Goal: Task Accomplishment & Management: Complete application form

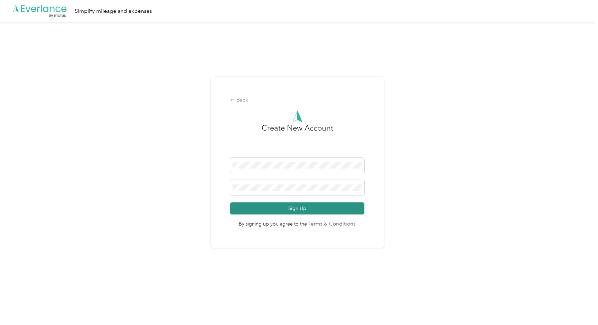
click at [294, 206] on button "Sign Up" at bounding box center [297, 209] width 134 height 12
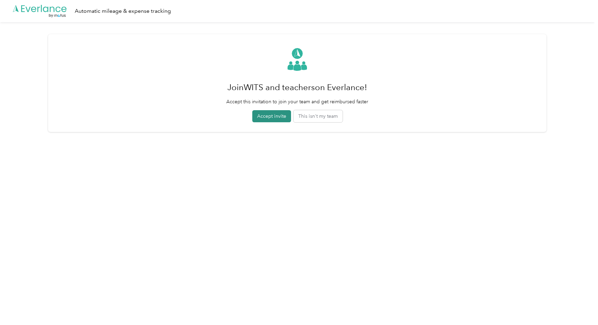
click at [269, 113] on button "Accept invite" at bounding box center [271, 116] width 39 height 12
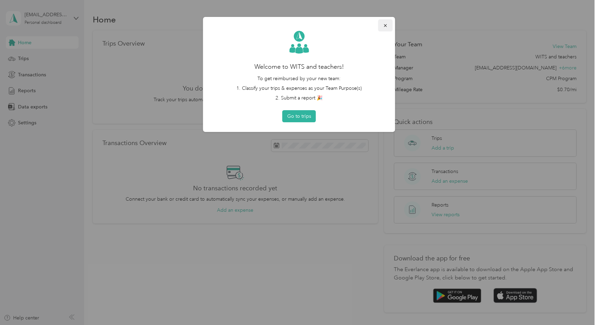
click at [384, 25] on icon "button" at bounding box center [385, 25] width 5 height 5
